Goal: Task Accomplishment & Management: Use online tool/utility

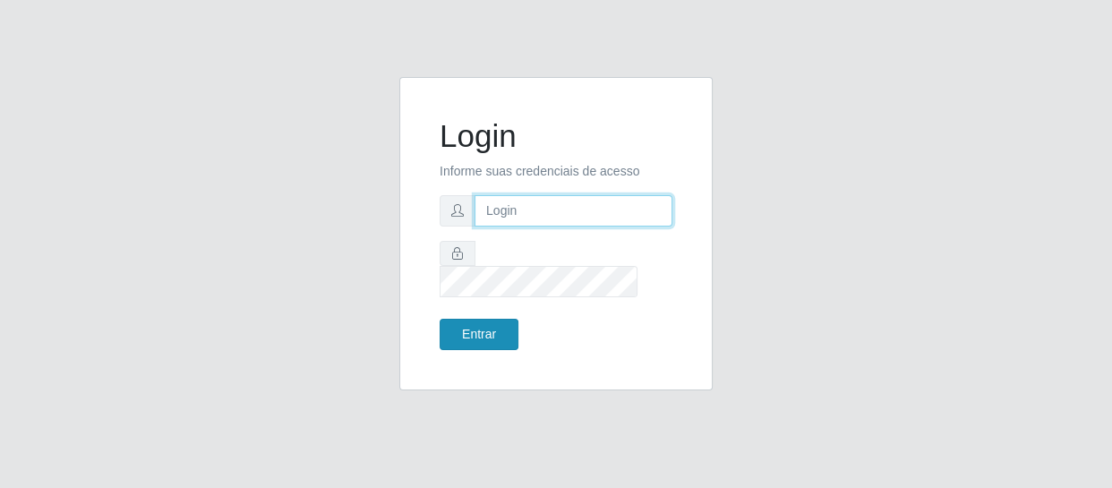
type input "[EMAIL_ADDRESS][DOMAIN_NAME]"
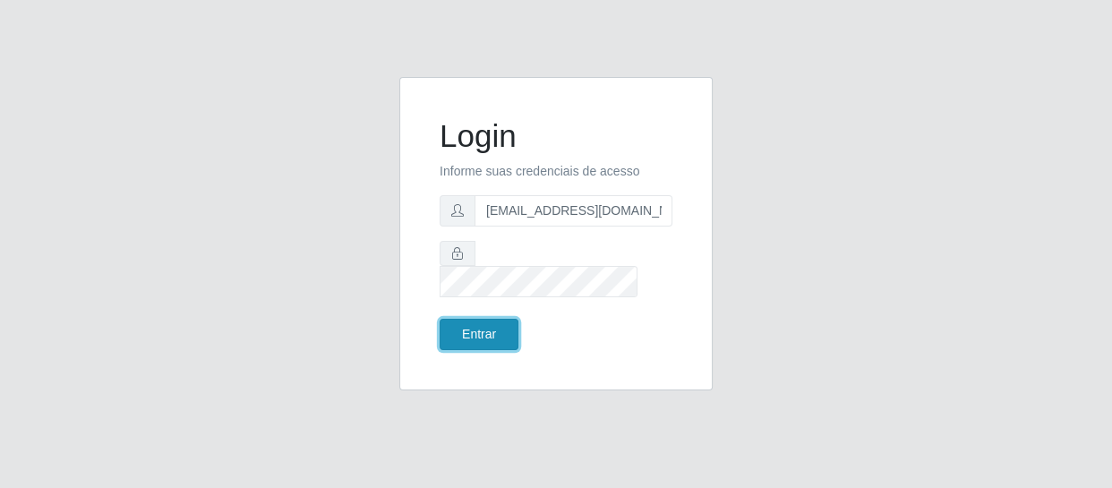
click at [485, 323] on button "Entrar" at bounding box center [479, 334] width 79 height 31
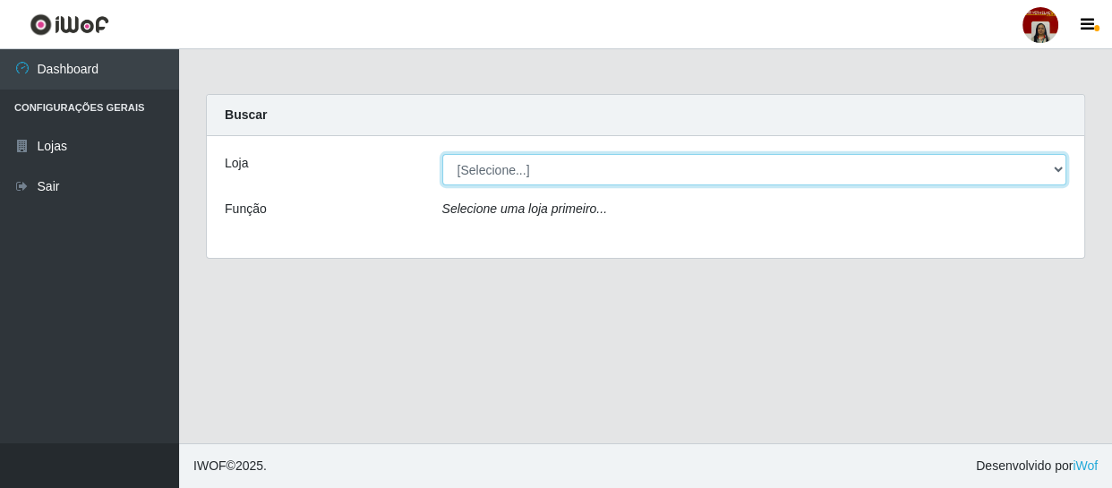
click at [1064, 167] on select "[Selecione...] Mar Vermelho - Loja 04" at bounding box center [754, 169] width 625 height 31
select select "251"
click at [442, 154] on select "[Selecione...] Mar Vermelho - Loja 04" at bounding box center [754, 169] width 625 height 31
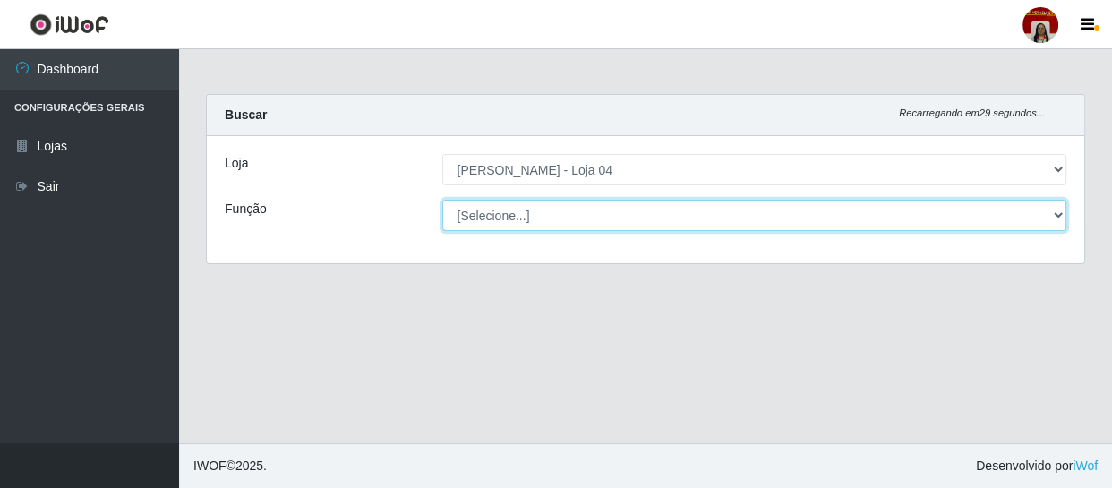
click at [1054, 215] on select "[Selecione...] ASG ASG + ASG ++ Auxiliar de Depósito Auxiliar de Depósito + Aux…" at bounding box center [754, 215] width 625 height 31
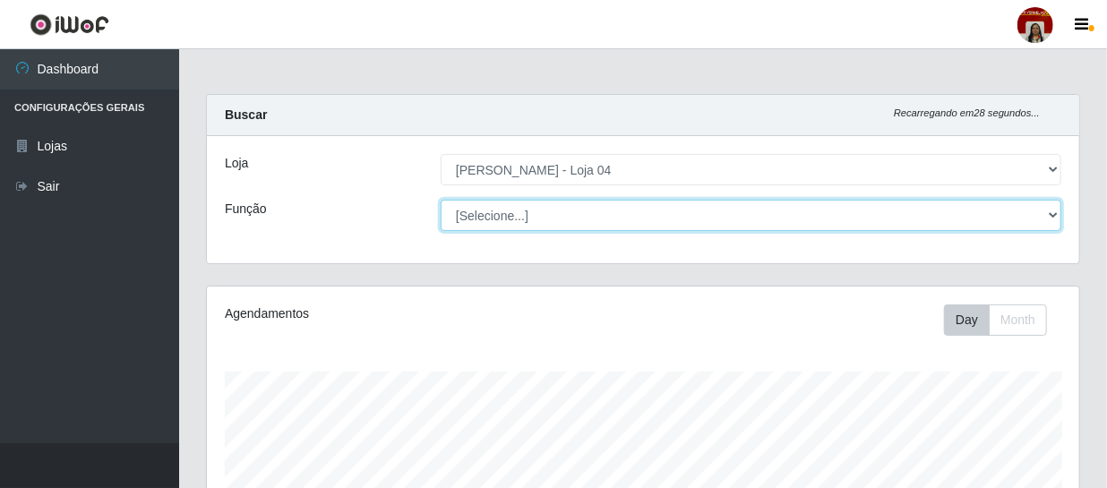
scroll to position [372, 872]
select select "22"
click at [441, 200] on select "[Selecione...] ASG ASG + ASG ++ Auxiliar de Depósito Auxiliar de Depósito + Aux…" at bounding box center [751, 215] width 621 height 31
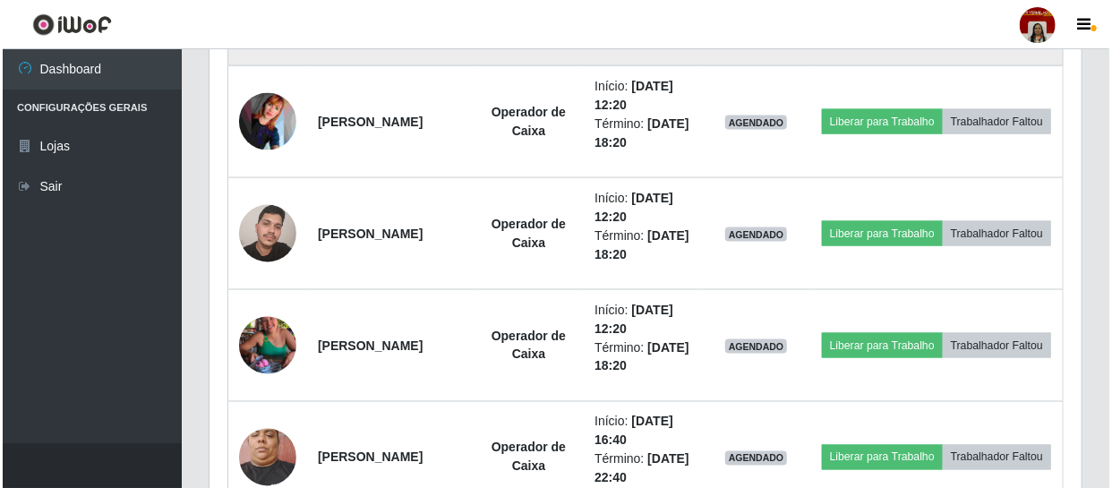
scroll to position [1196, 0]
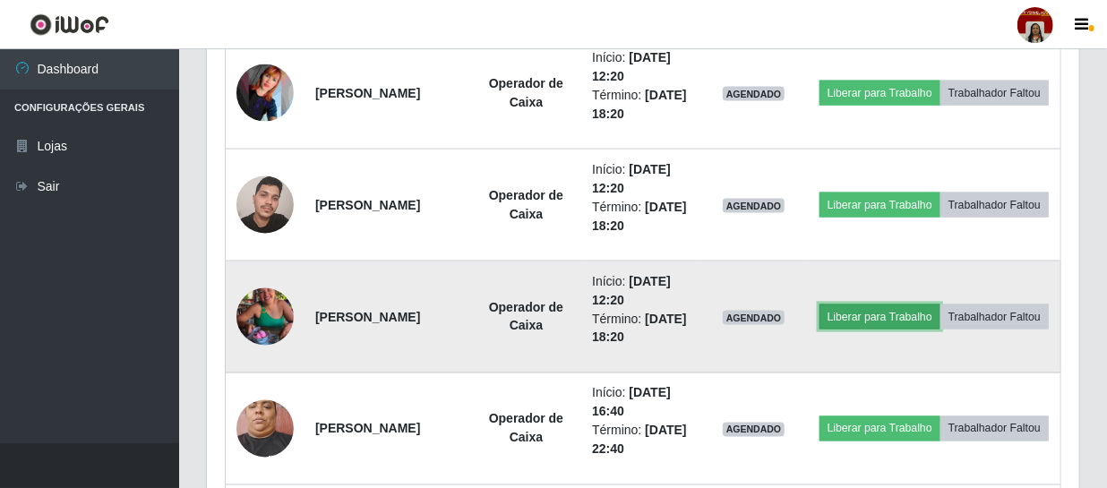
click at [919, 304] on button "Liberar para Trabalho" at bounding box center [879, 316] width 121 height 25
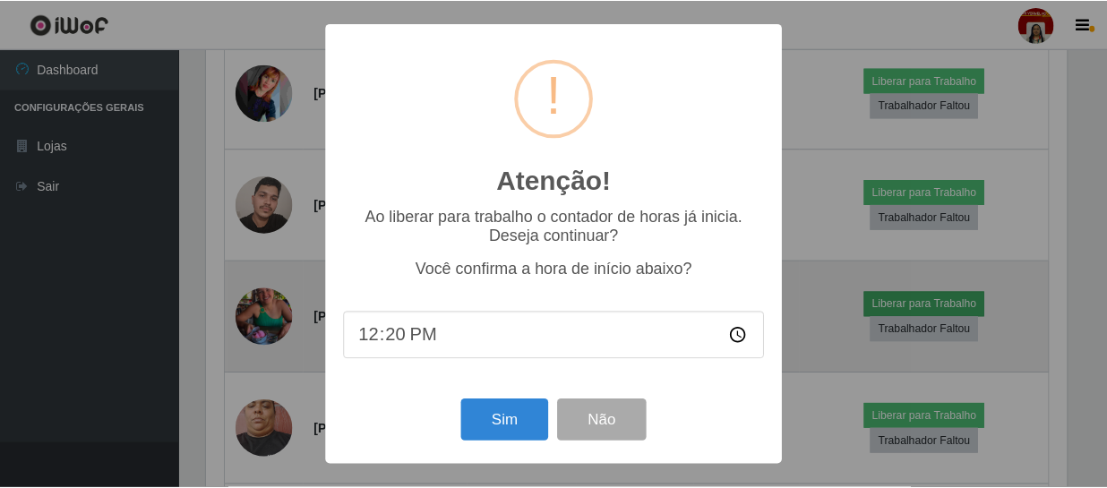
scroll to position [372, 864]
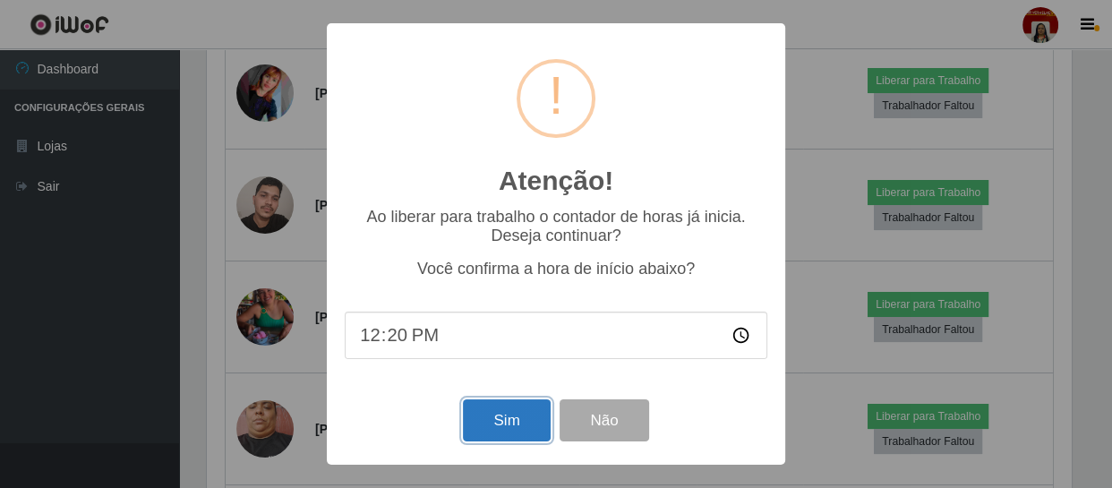
click at [527, 419] on button "Sim" at bounding box center [506, 420] width 87 height 42
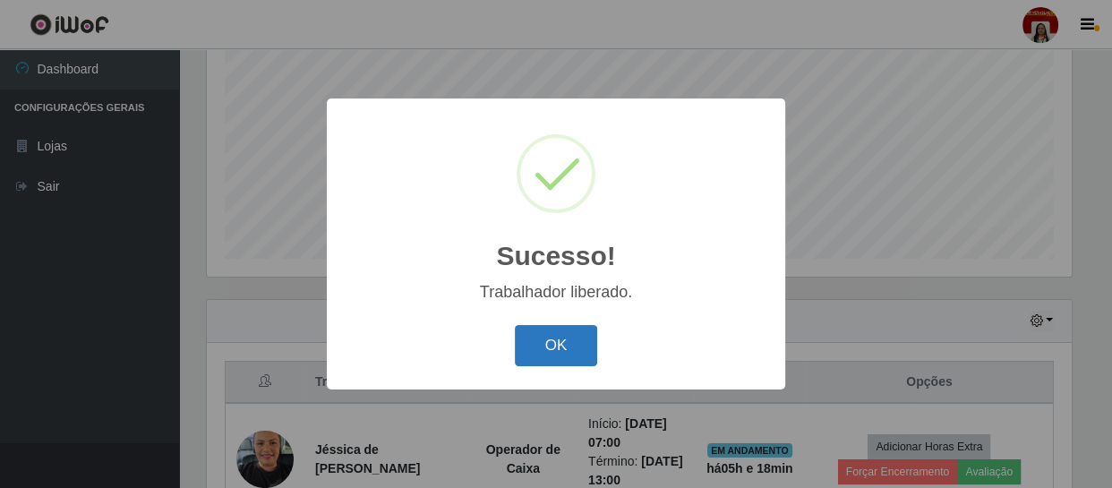
click at [568, 347] on button "OK" at bounding box center [556, 346] width 83 height 42
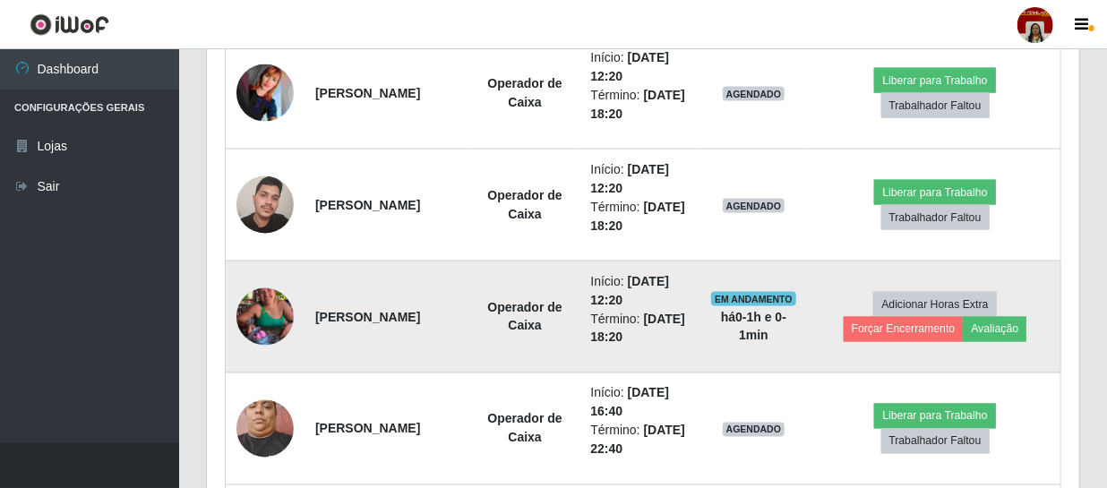
scroll to position [1114, 0]
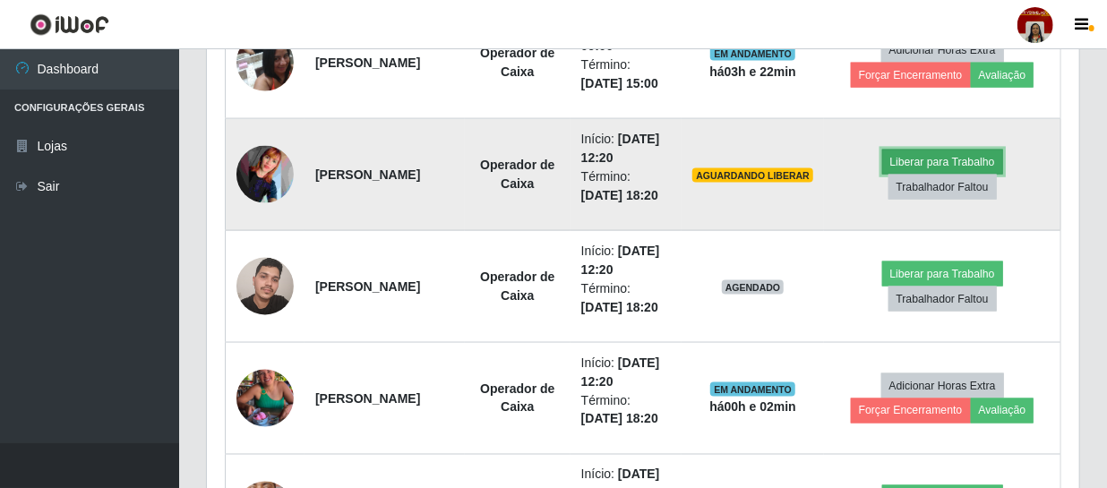
click at [938, 163] on button "Liberar para Trabalho" at bounding box center [942, 162] width 121 height 25
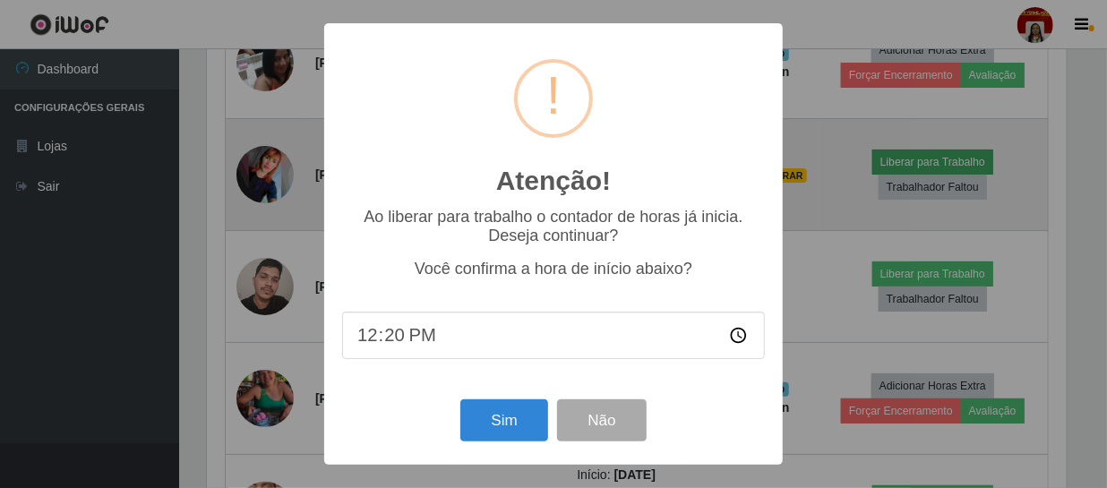
scroll to position [372, 864]
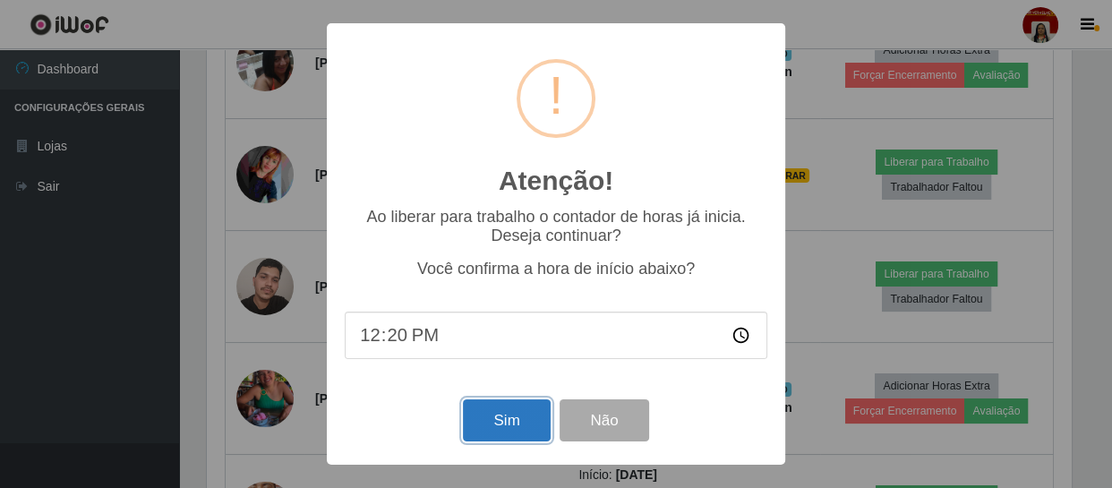
click at [502, 420] on button "Sim" at bounding box center [506, 420] width 87 height 42
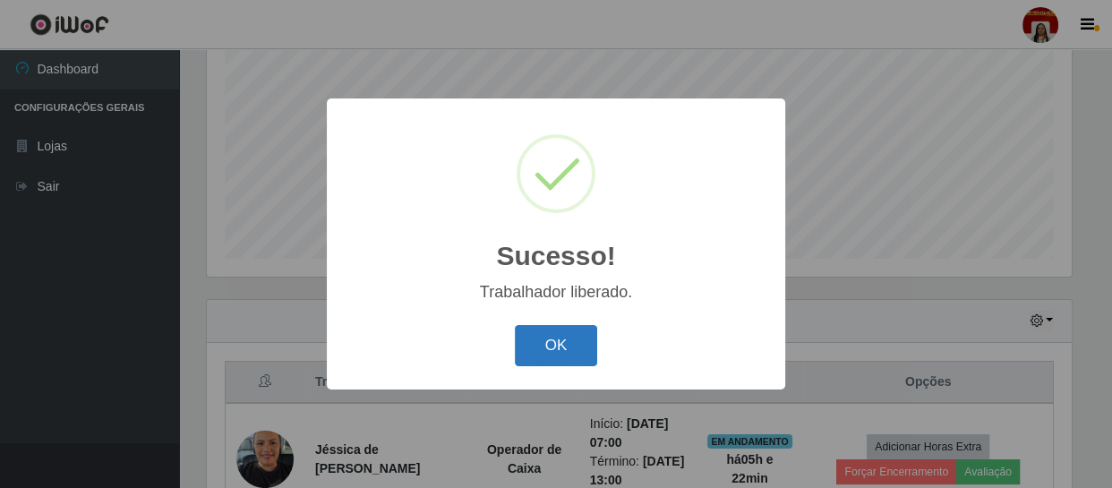
click at [545, 352] on button "OK" at bounding box center [556, 346] width 83 height 42
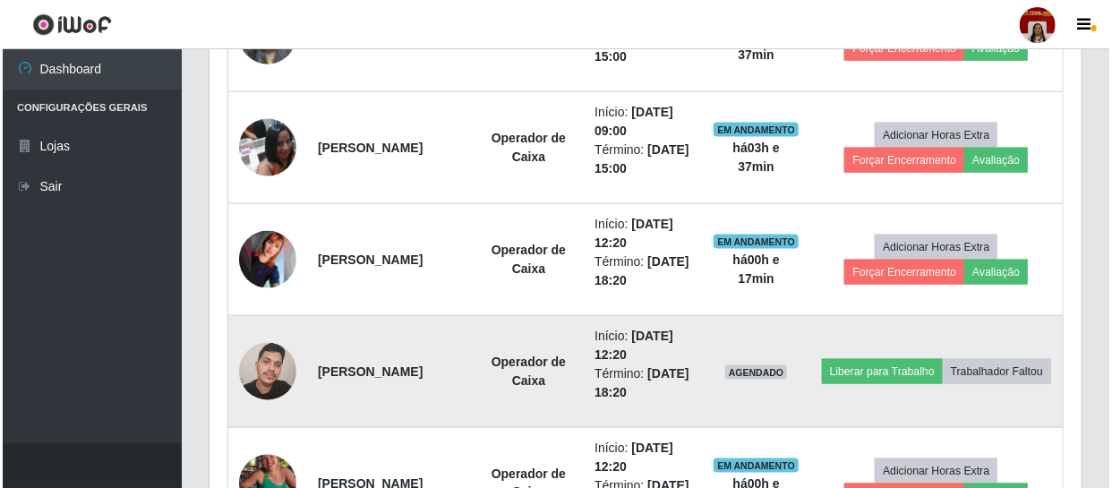
scroll to position [1033, 0]
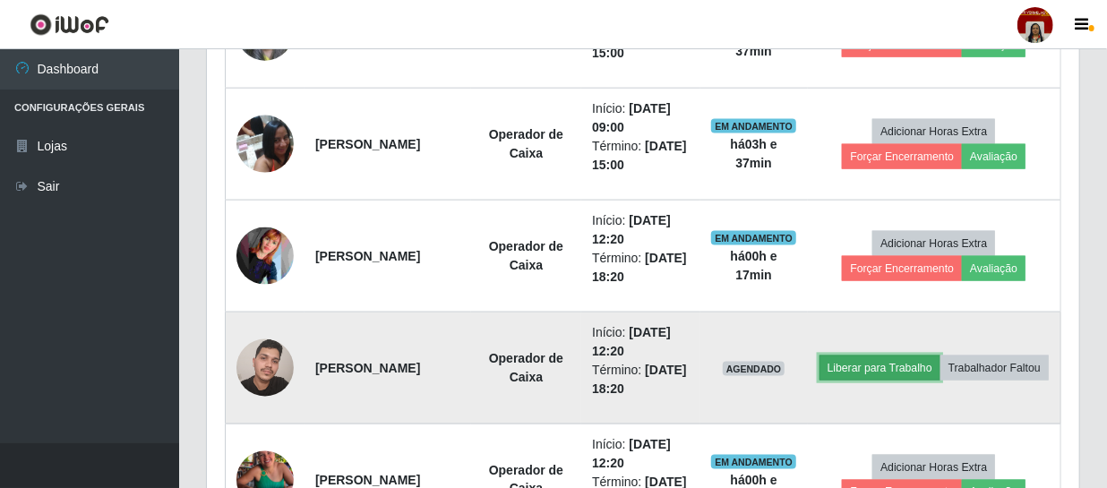
click at [940, 356] on button "Liberar para Trabalho" at bounding box center [879, 368] width 121 height 25
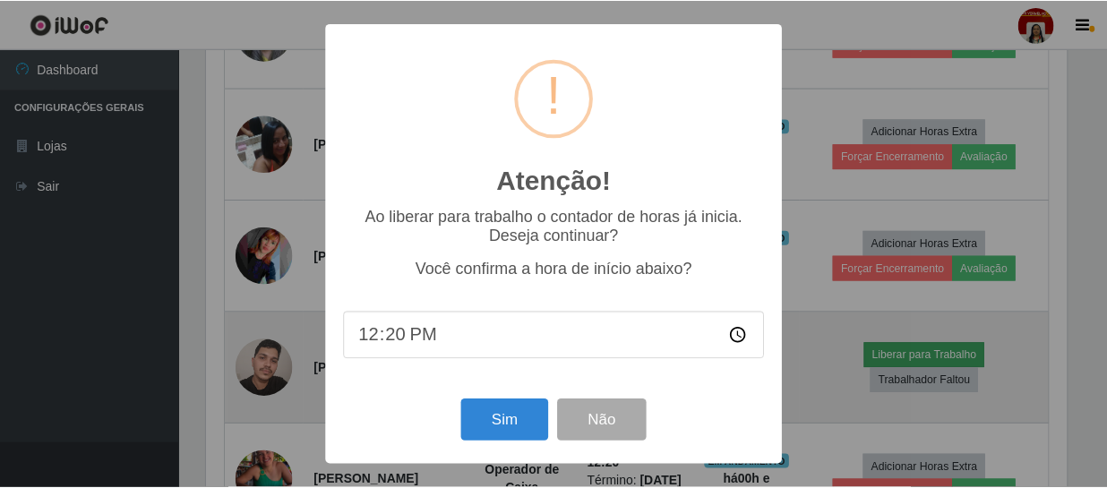
scroll to position [372, 864]
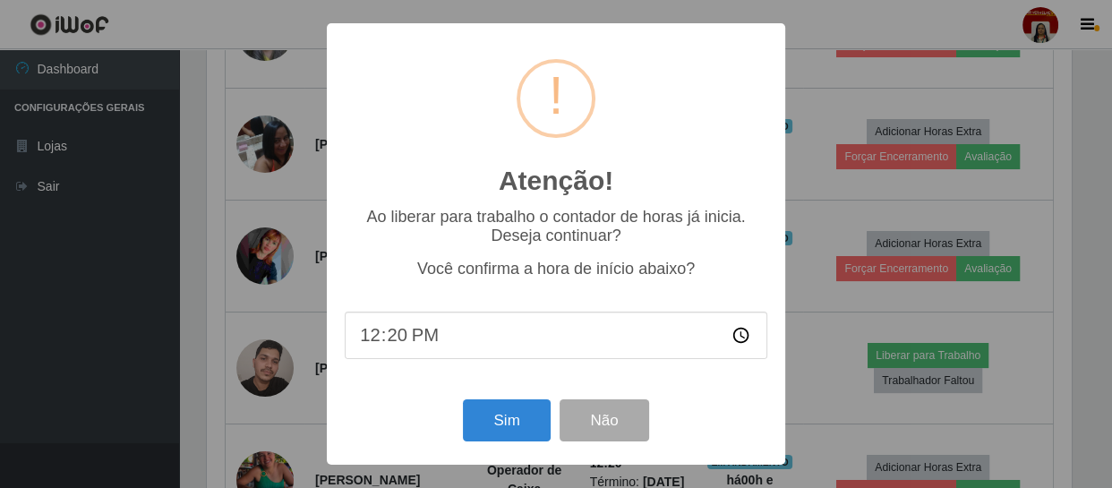
click at [402, 343] on input "12:20" at bounding box center [556, 335] width 423 height 47
type input "12:36"
click at [522, 412] on button "Sim" at bounding box center [506, 420] width 87 height 42
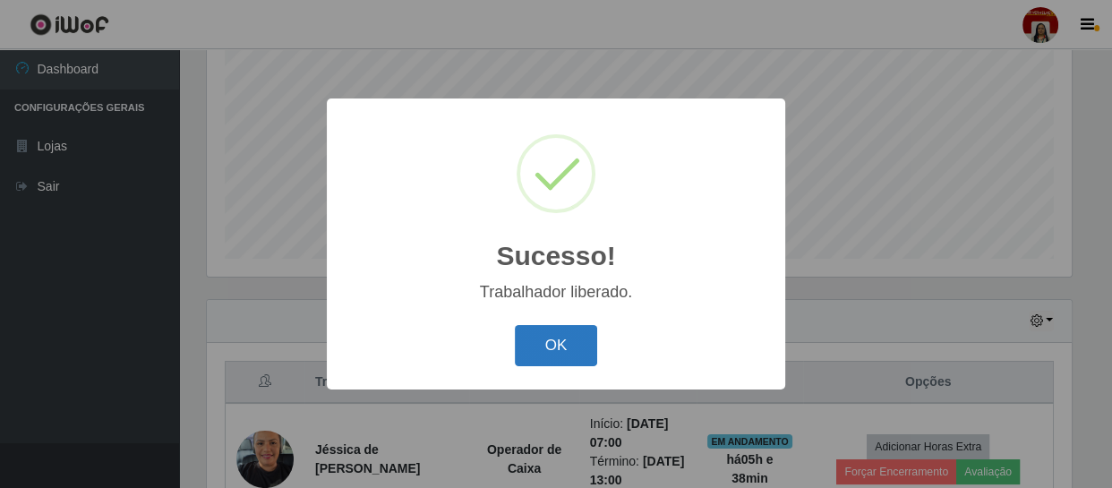
click at [541, 347] on button "OK" at bounding box center [556, 346] width 83 height 42
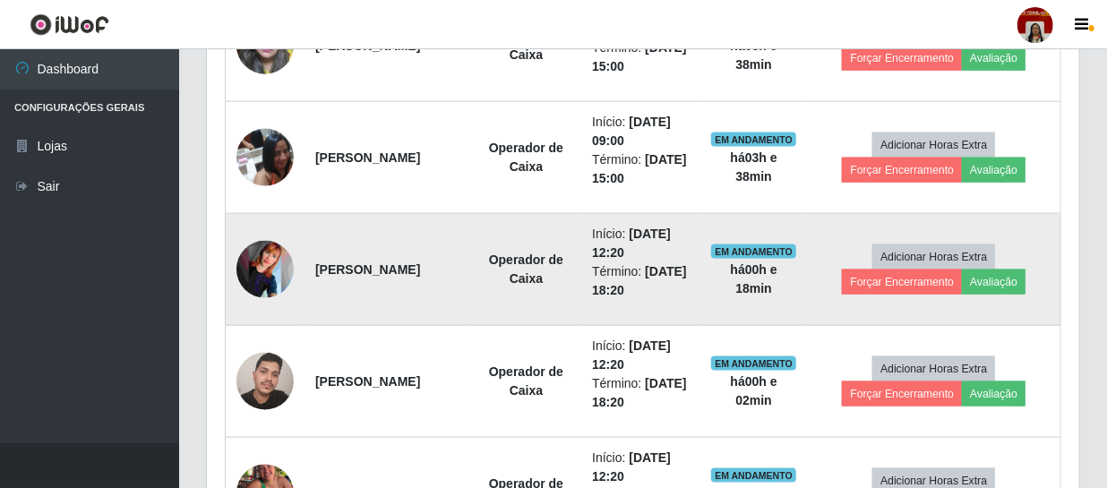
scroll to position [818, 0]
